Goal: Find specific page/section: Find specific page/section

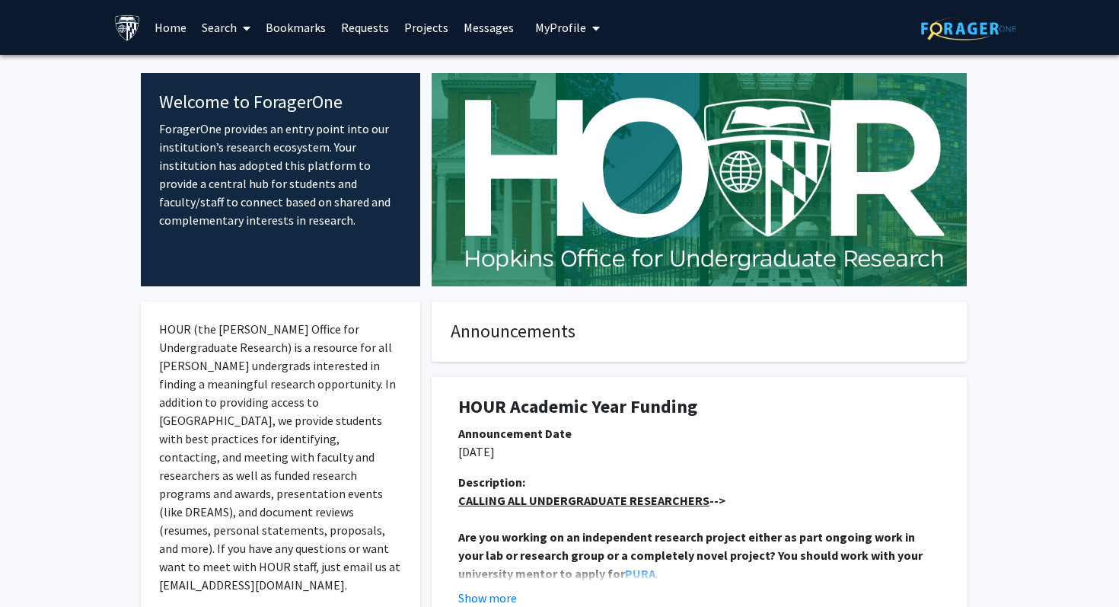
click at [225, 27] on link "Search" at bounding box center [226, 27] width 64 height 53
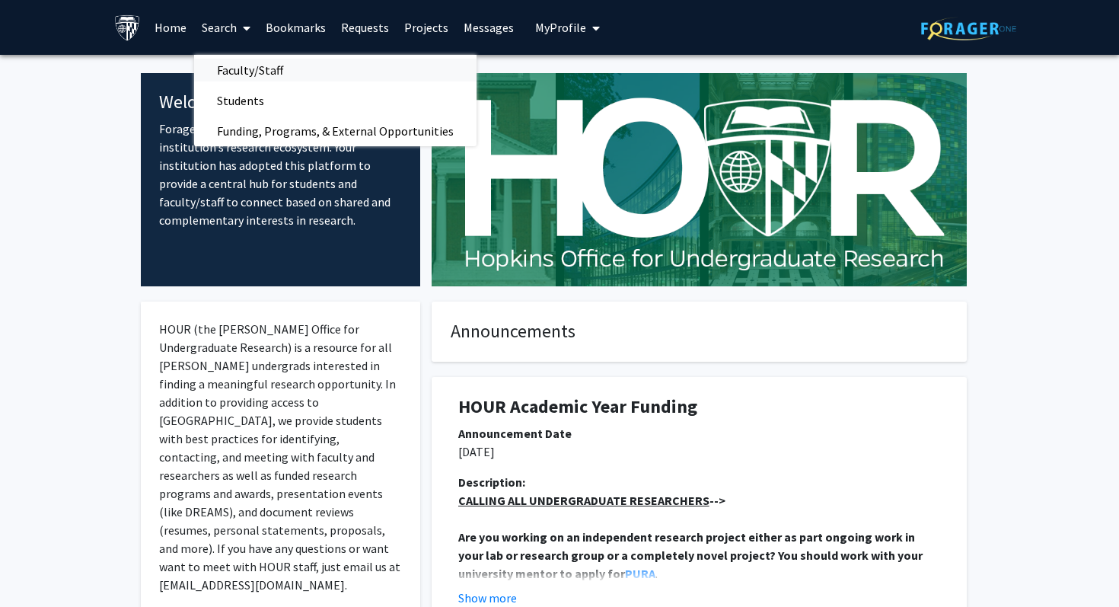
click at [231, 74] on span "Faculty/Staff" at bounding box center [250, 70] width 112 height 30
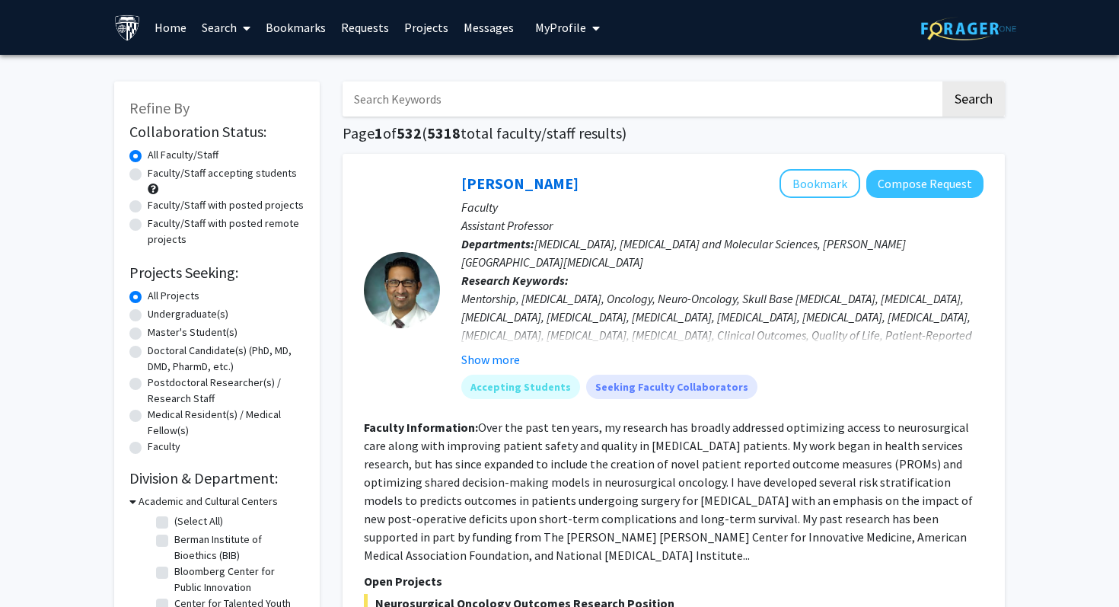
click at [393, 108] on input "Search Keywords" at bounding box center [642, 98] width 598 height 35
type input "[PERSON_NAME]"
click at [943, 81] on button "Search" at bounding box center [974, 98] width 62 height 35
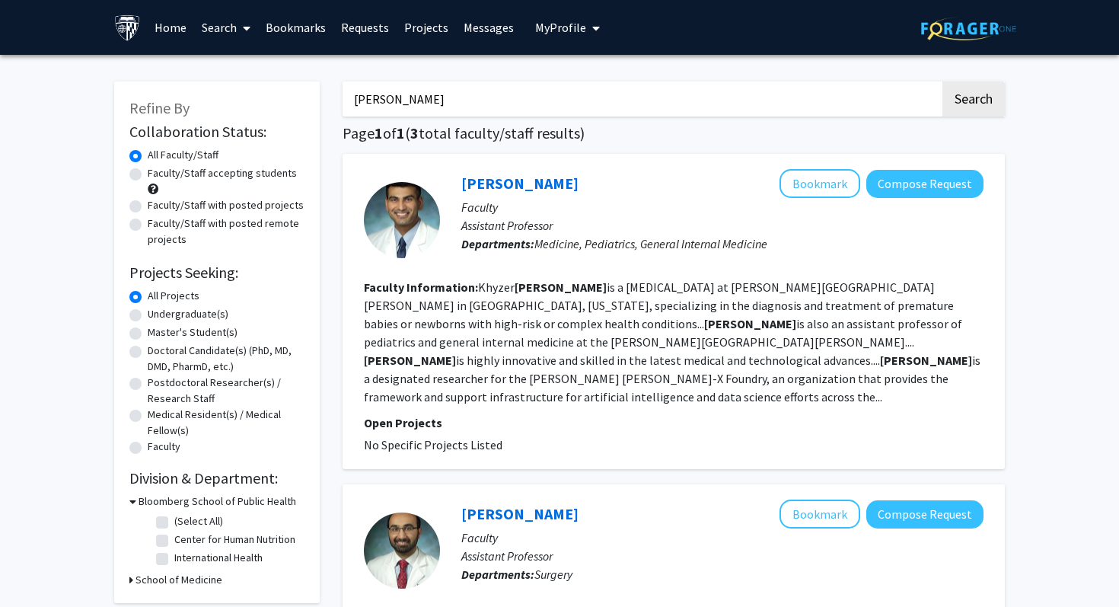
click at [300, 34] on link "Bookmarks" at bounding box center [295, 27] width 75 height 53
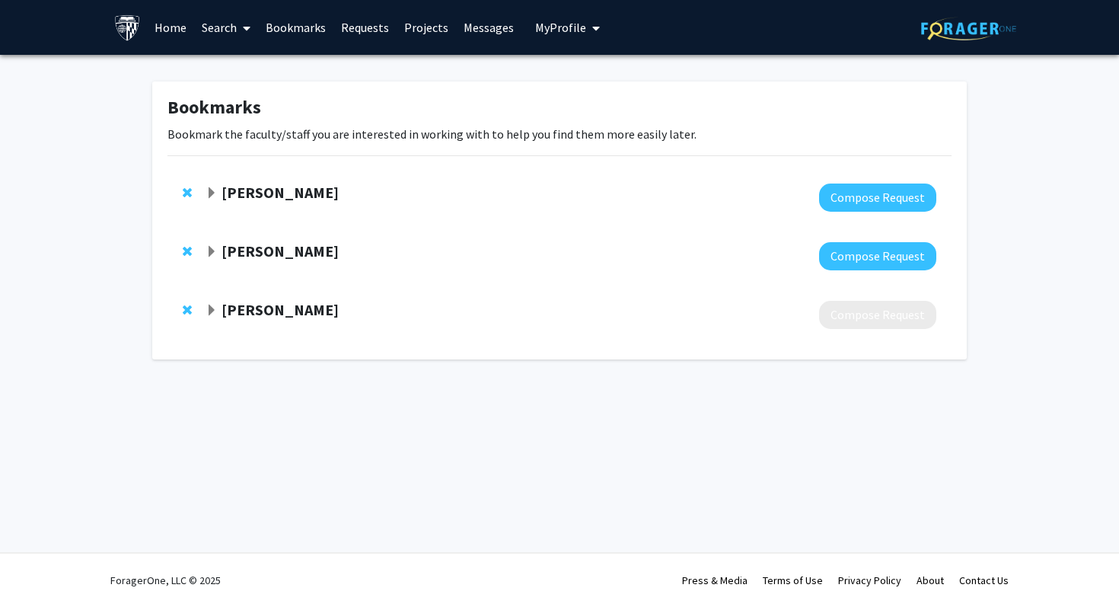
click at [276, 248] on strong "[PERSON_NAME]" at bounding box center [280, 250] width 117 height 19
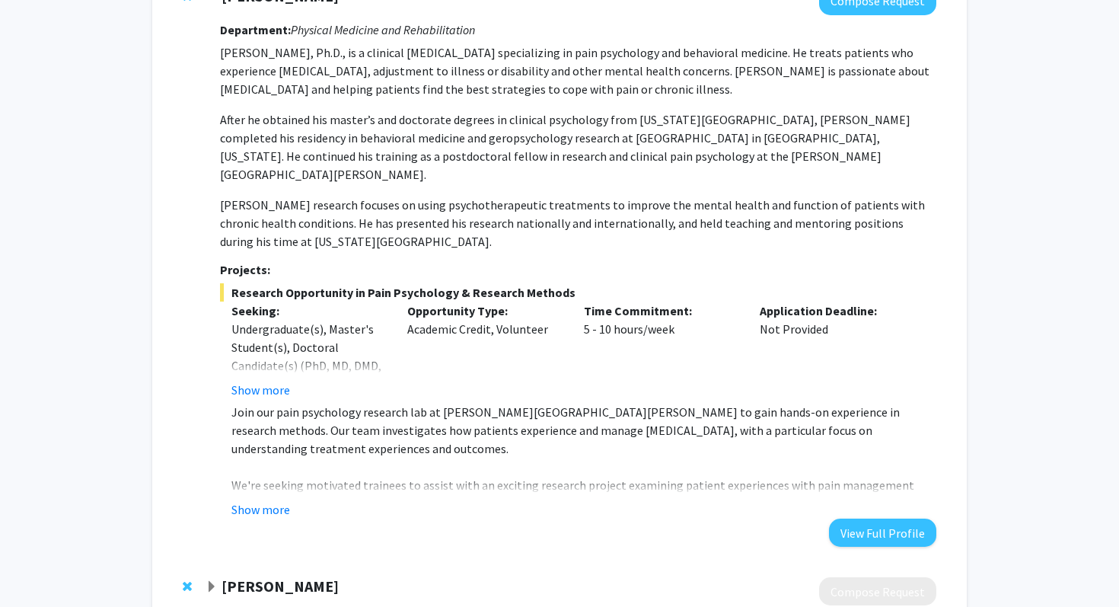
scroll to position [346, 0]
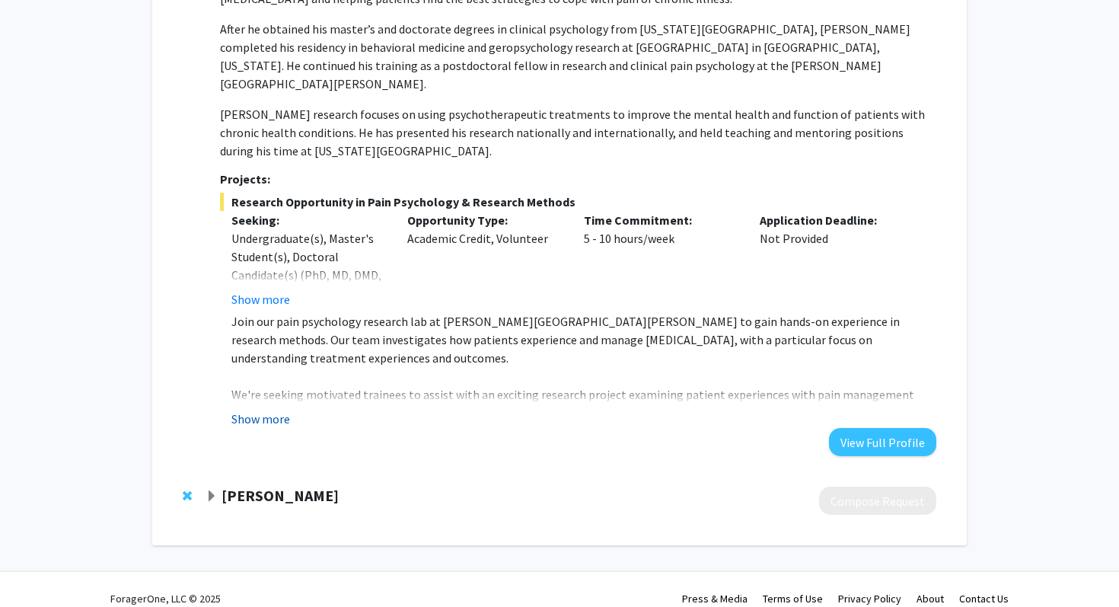
click at [255, 410] on button "Show more" at bounding box center [260, 419] width 59 height 18
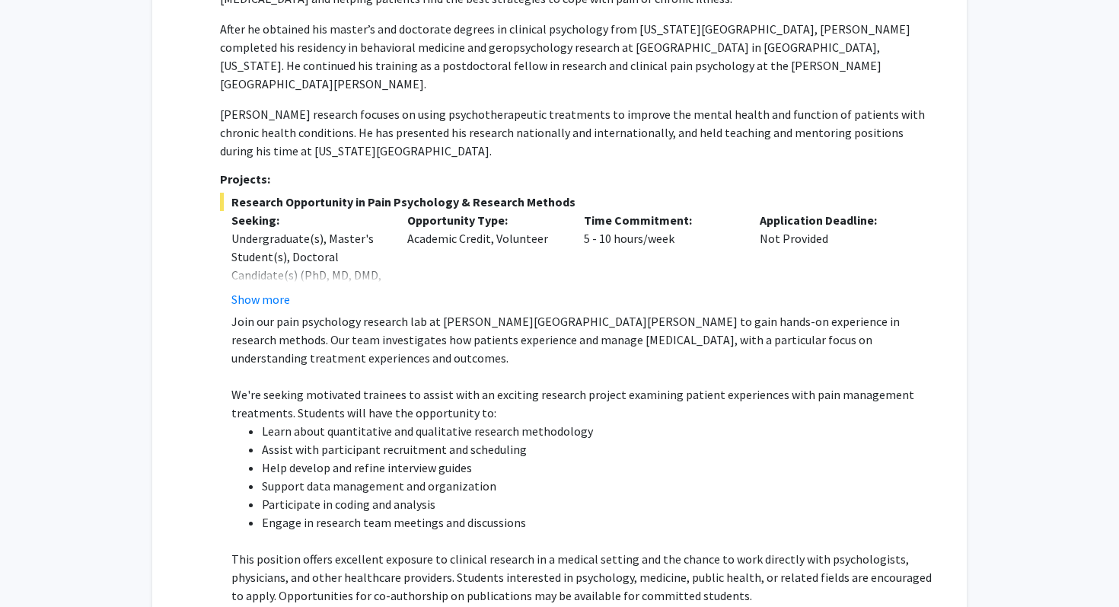
click at [561, 327] on p "Join our pain psychology research lab at [PERSON_NAME][GEOGRAPHIC_DATA][PERSON_…" at bounding box center [583, 339] width 705 height 55
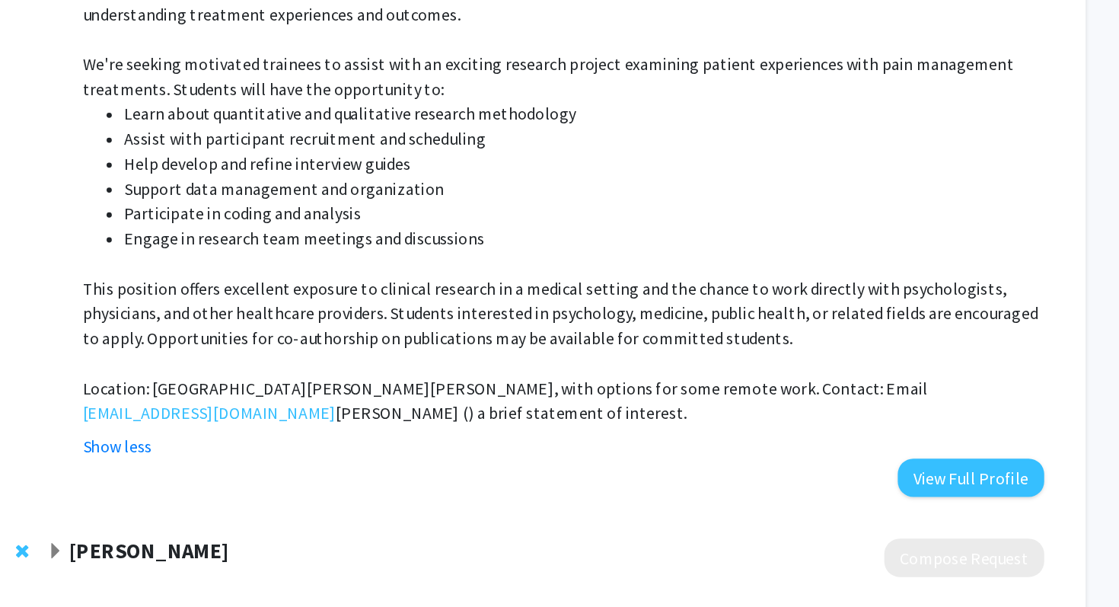
scroll to position [541, 0]
